Goal: Information Seeking & Learning: Learn about a topic

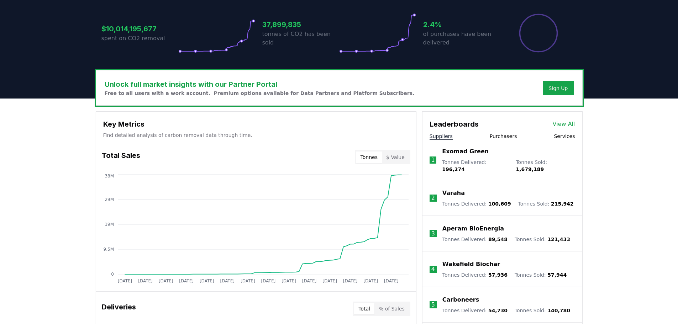
scroll to position [376, 0]
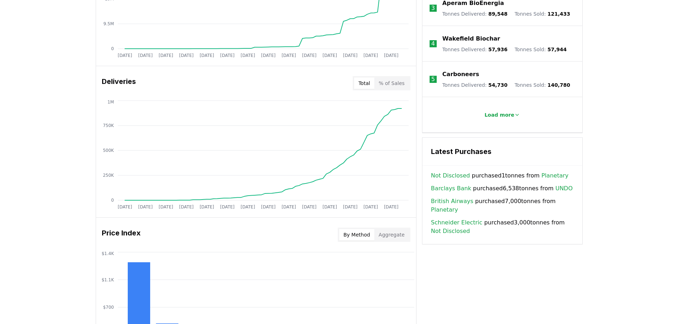
click at [401, 87] on button "% of Sales" at bounding box center [392, 83] width 35 height 11
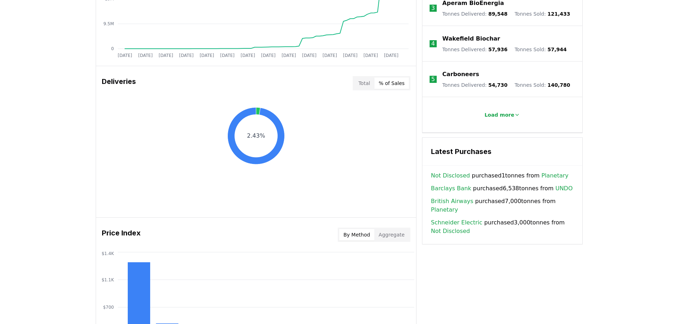
click at [354, 79] on div "Deliveries Total % of Sales" at bounding box center [256, 84] width 320 height 26
click at [357, 81] on button "Total" at bounding box center [364, 83] width 20 height 11
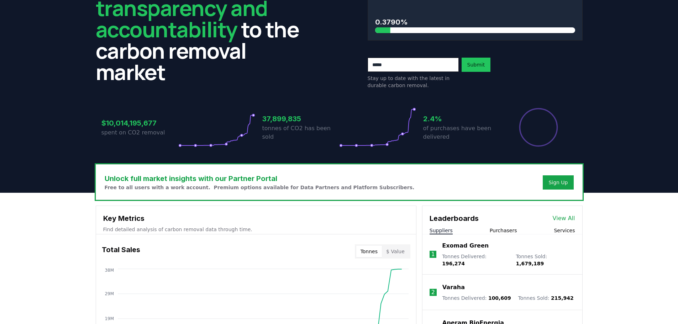
scroll to position [0, 0]
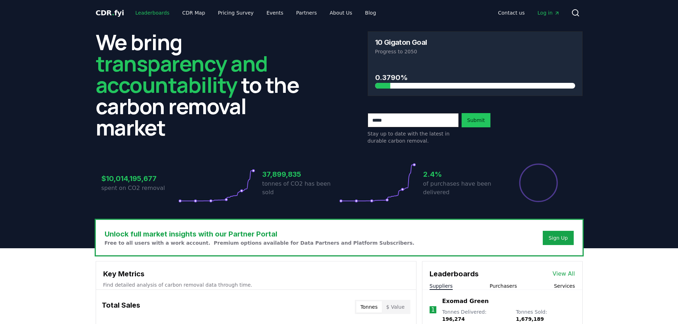
click at [134, 14] on link "Leaderboards" at bounding box center [153, 12] width 46 height 13
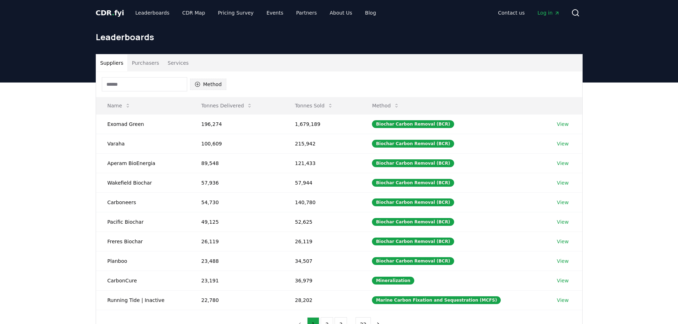
click at [204, 84] on button "Method" at bounding box center [208, 84] width 37 height 11
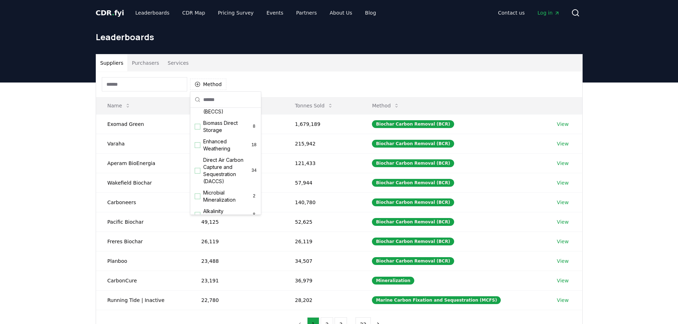
scroll to position [113, 0]
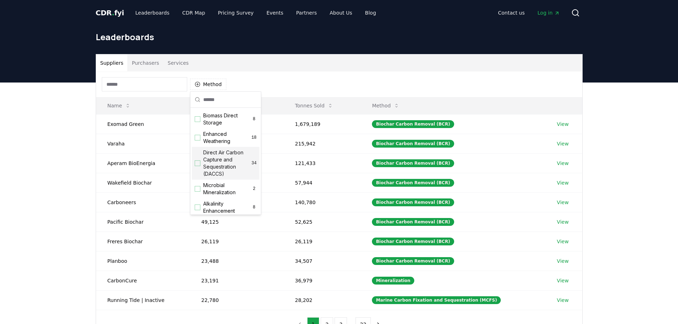
click at [204, 165] on span "Direct Air Carbon Capture and Sequestration (DACCS)" at bounding box center [227, 163] width 48 height 28
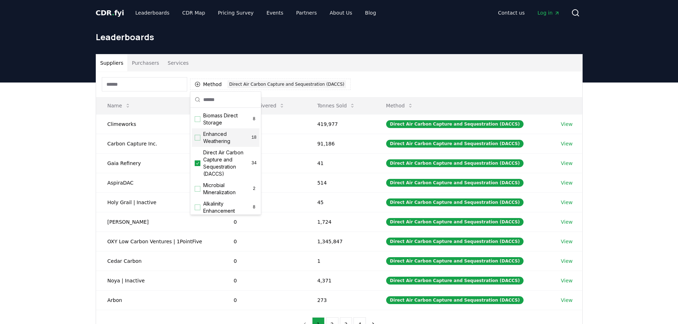
click at [385, 67] on div "Suppliers Purchasers Services" at bounding box center [339, 62] width 486 height 17
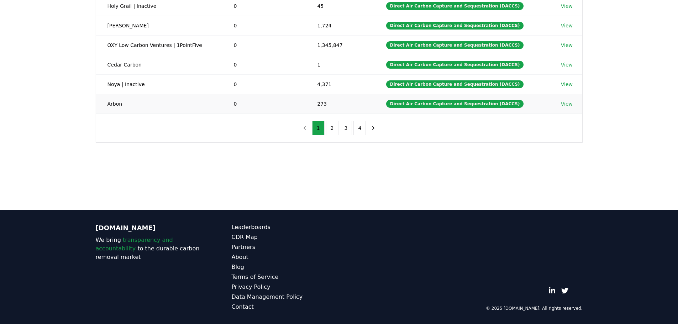
scroll to position [0, 0]
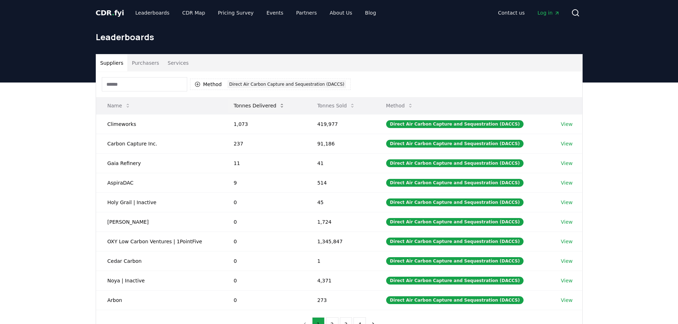
click at [281, 103] on icon at bounding box center [282, 106] width 6 height 6
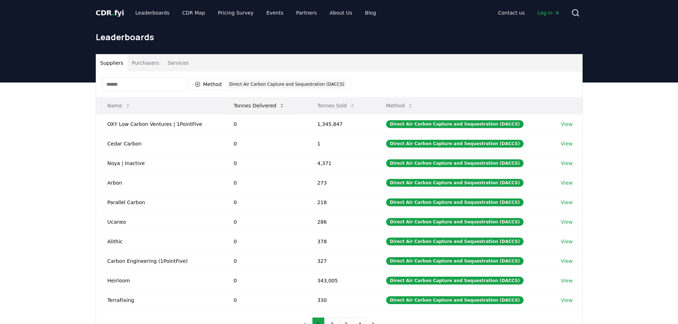
click at [281, 103] on icon at bounding box center [282, 106] width 6 height 6
